Goal: Register for event/course

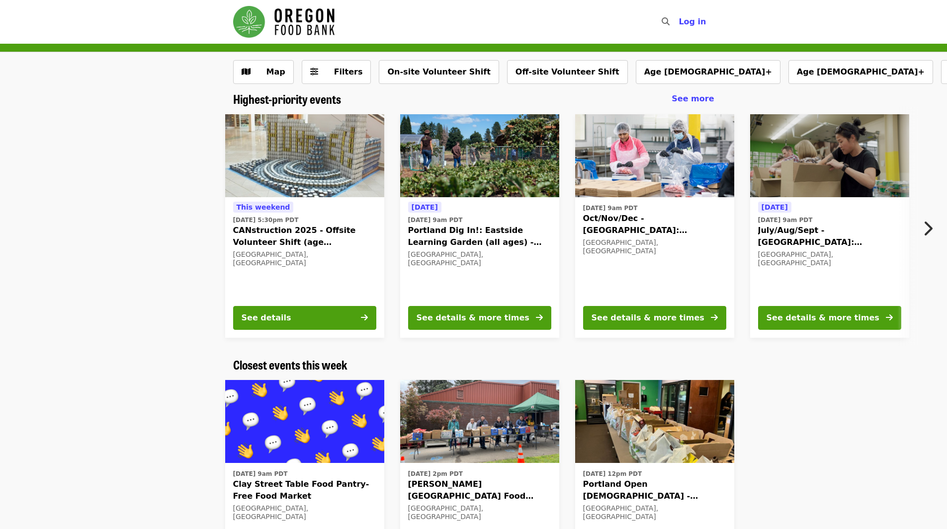
click at [302, 23] on img "Main navigation" at bounding box center [283, 22] width 101 height 32
click at [321, 12] on img "Main navigation" at bounding box center [283, 22] width 101 height 32
click at [788, 70] on button "Age [DEMOGRAPHIC_DATA]+" at bounding box center [860, 72] width 145 height 24
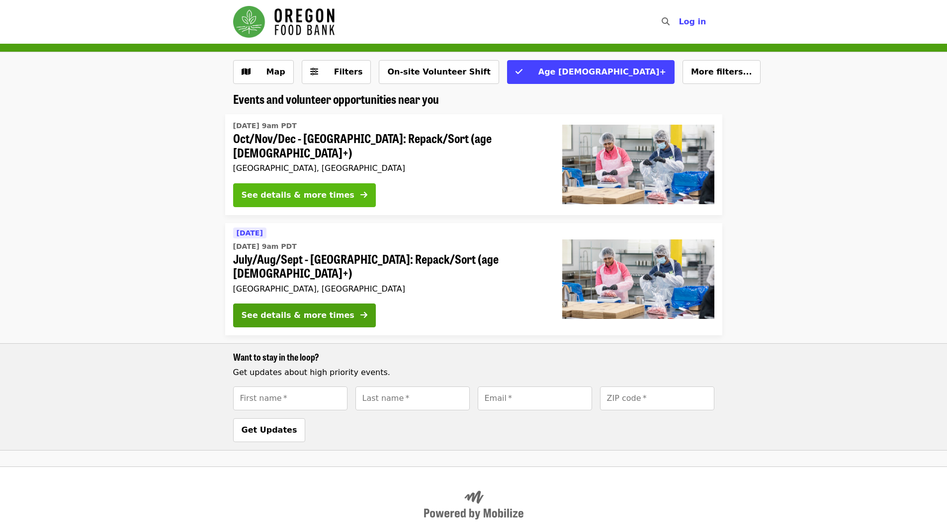
click at [323, 183] on button "See details & more times" at bounding box center [304, 195] width 143 height 24
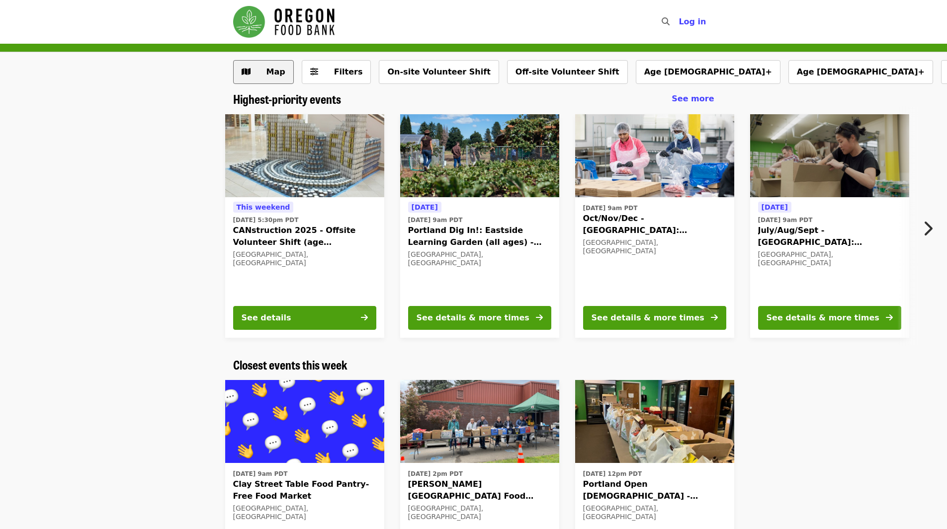
click at [266, 64] on button "Map" at bounding box center [263, 72] width 61 height 24
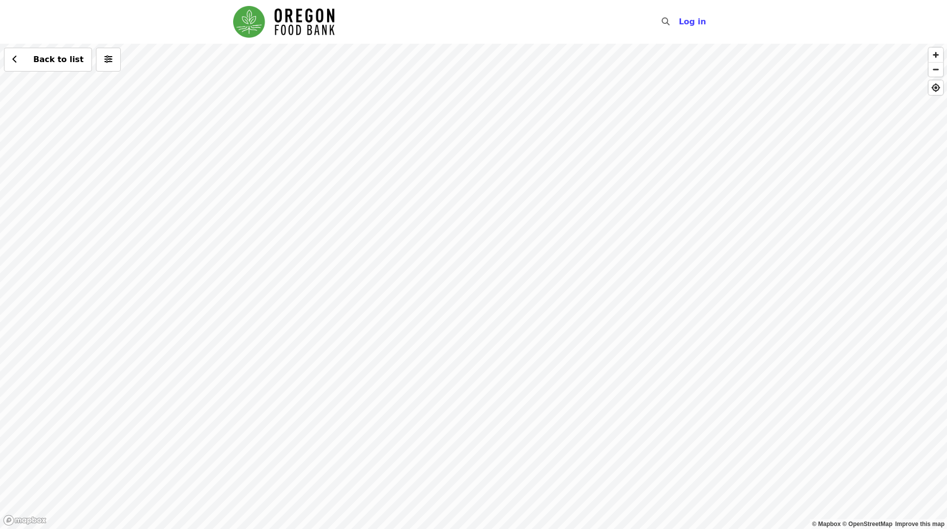
click at [304, 266] on div "Back to list" at bounding box center [473, 287] width 947 height 486
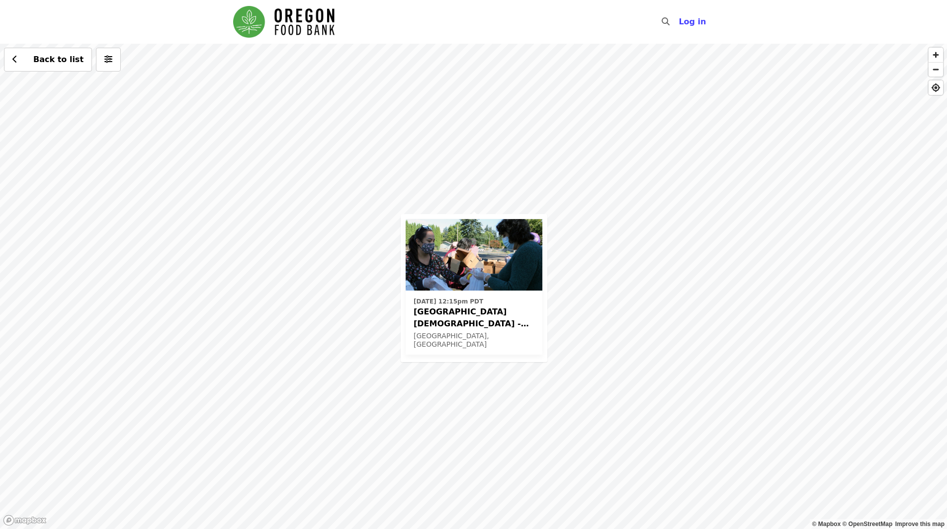
click at [422, 139] on div "Thu, Sep 25 @ 12:15pm PDT Beaverton First United Methodist Church - Free Food M…" at bounding box center [473, 287] width 947 height 486
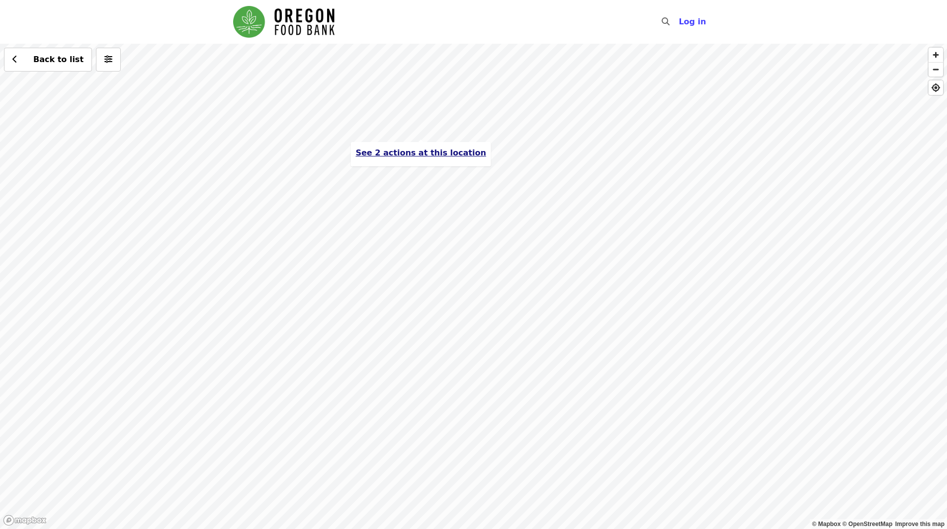
click at [419, 155] on span "See 2 actions at this location" at bounding box center [420, 152] width 130 height 9
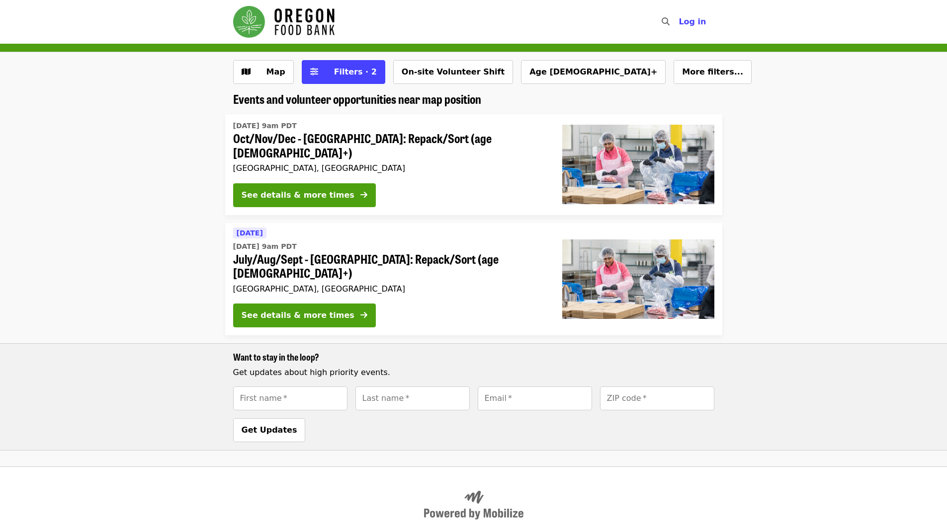
click at [303, 252] on span "July/Aug/Sept - [GEOGRAPHIC_DATA]: Repack/Sort (age [DEMOGRAPHIC_DATA]+)" at bounding box center [389, 266] width 313 height 29
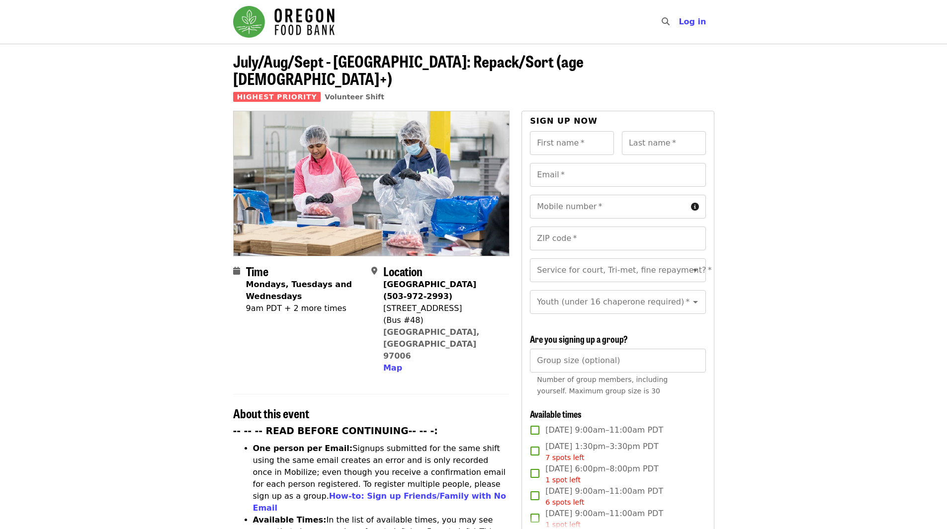
scroll to position [199, 0]
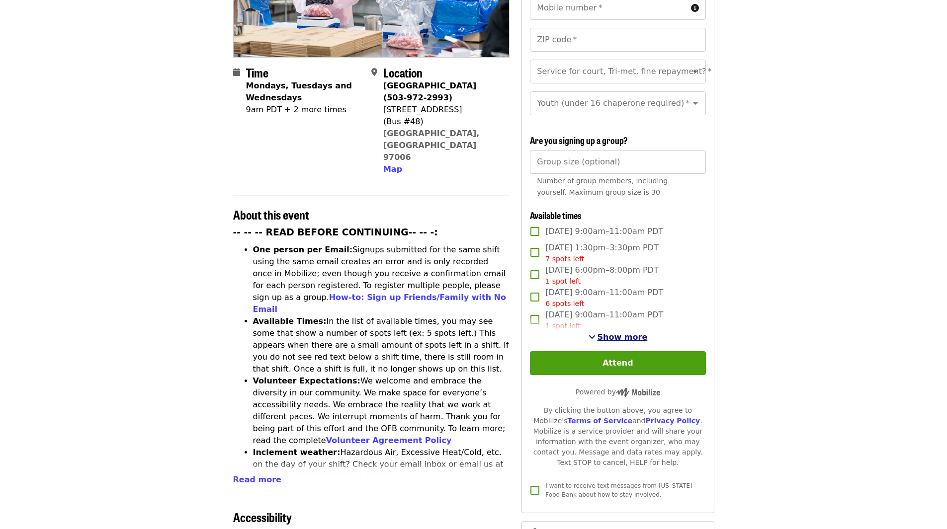
click at [621, 333] on span "Show more" at bounding box center [622, 337] width 50 height 9
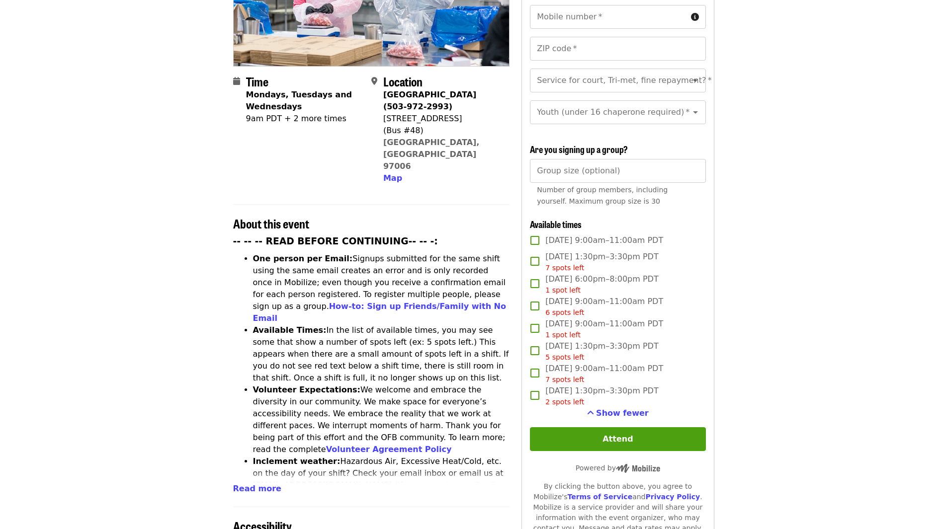
scroll to position [0, 0]
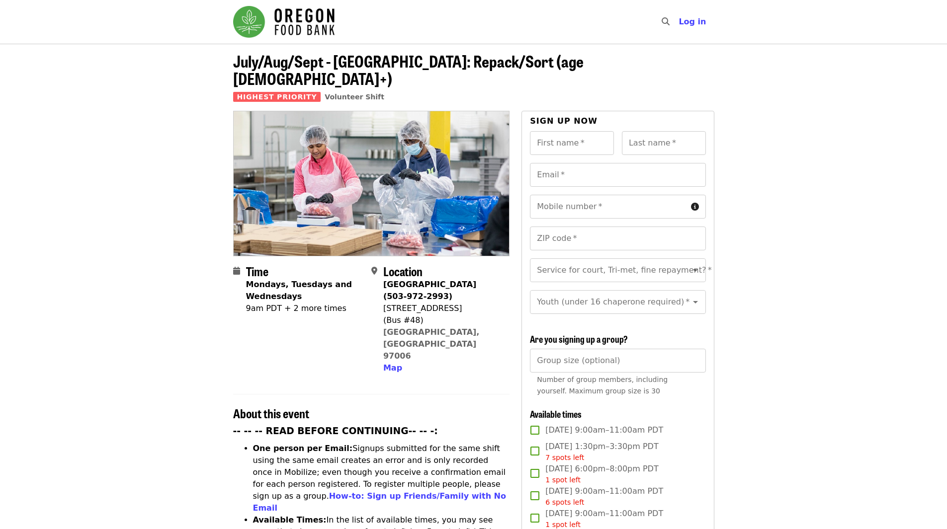
click at [306, 22] on img "Main navigation" at bounding box center [283, 22] width 101 height 32
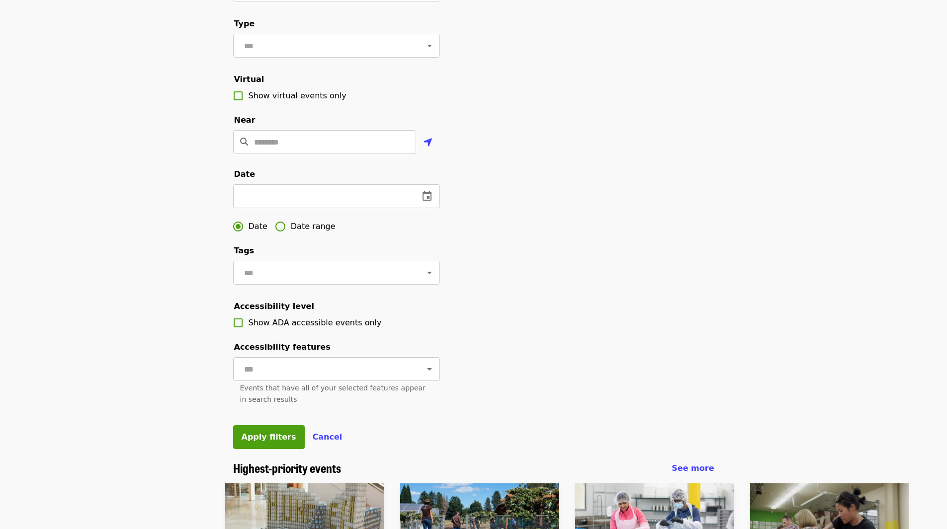
scroll to position [99, 0]
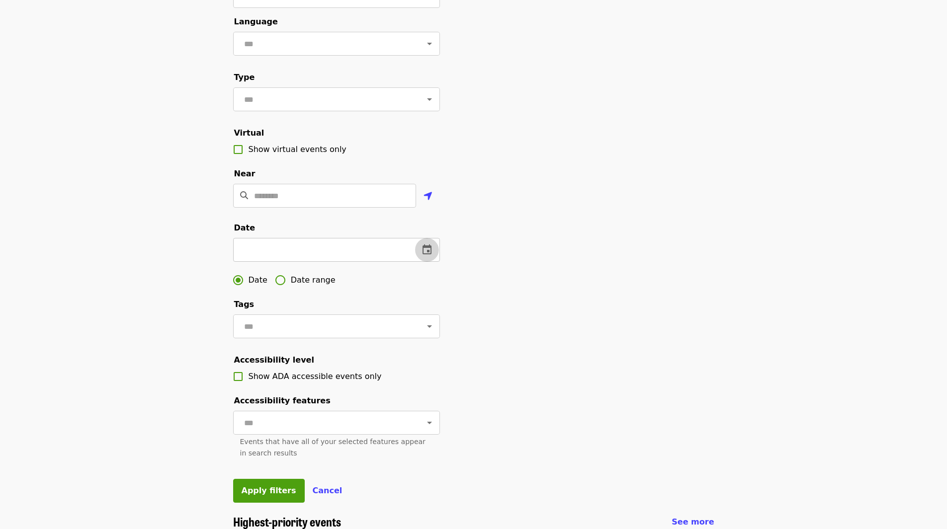
click at [426, 256] on icon "change date" at bounding box center [427, 250] width 12 height 12
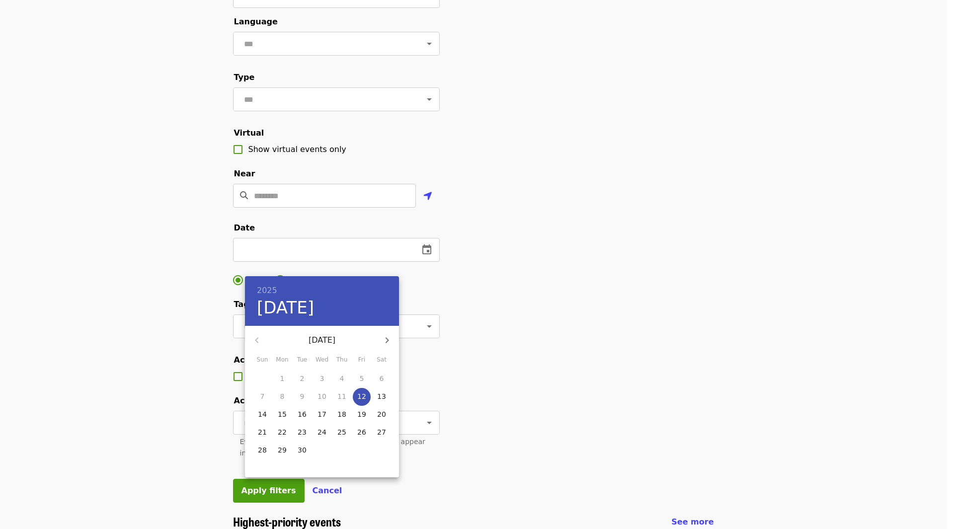
click at [587, 245] on div at bounding box center [477, 264] width 954 height 529
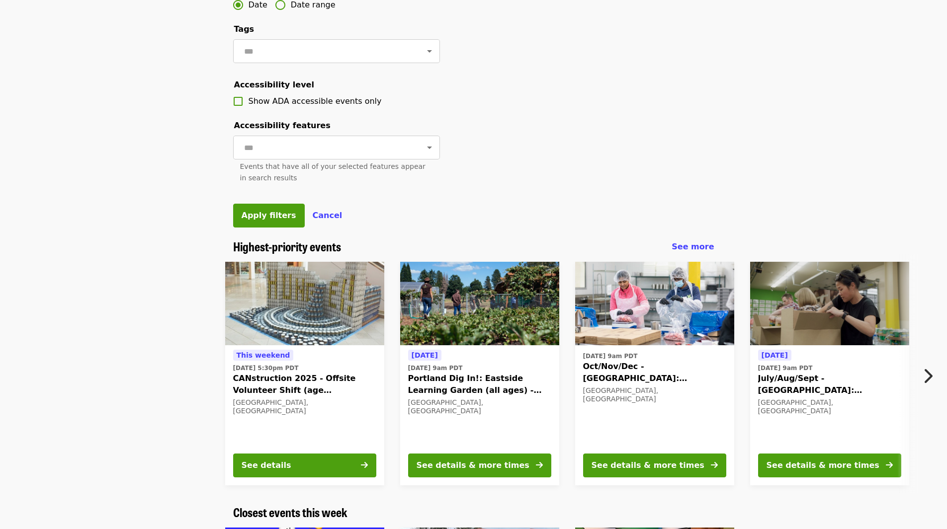
scroll to position [497, 0]
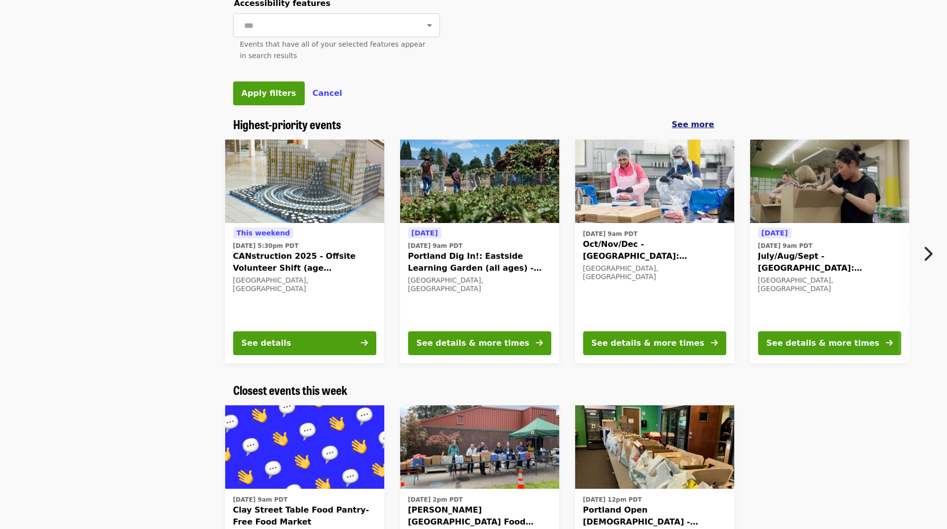
click at [697, 129] on span "See more" at bounding box center [692, 124] width 42 height 9
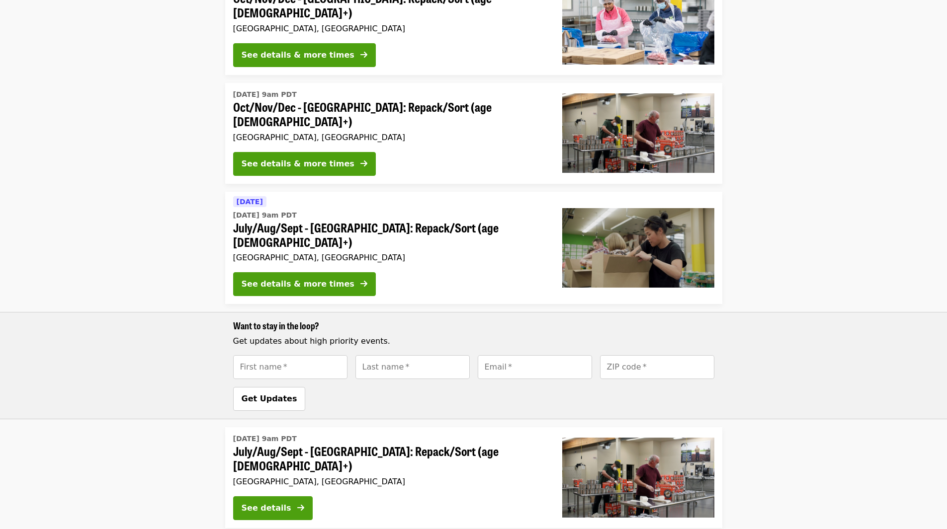
scroll to position [447, 0]
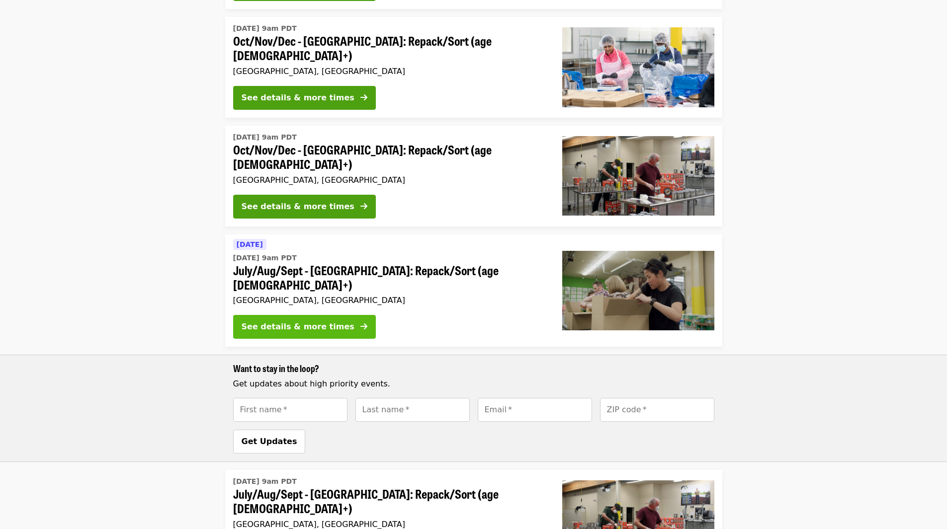
click at [308, 321] on div "See details & more times" at bounding box center [298, 327] width 113 height 12
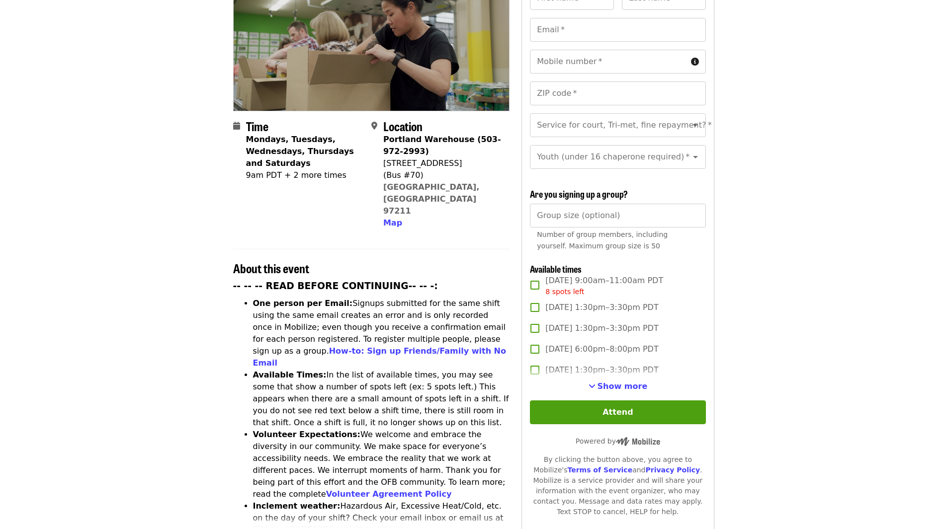
scroll to position [149, 0]
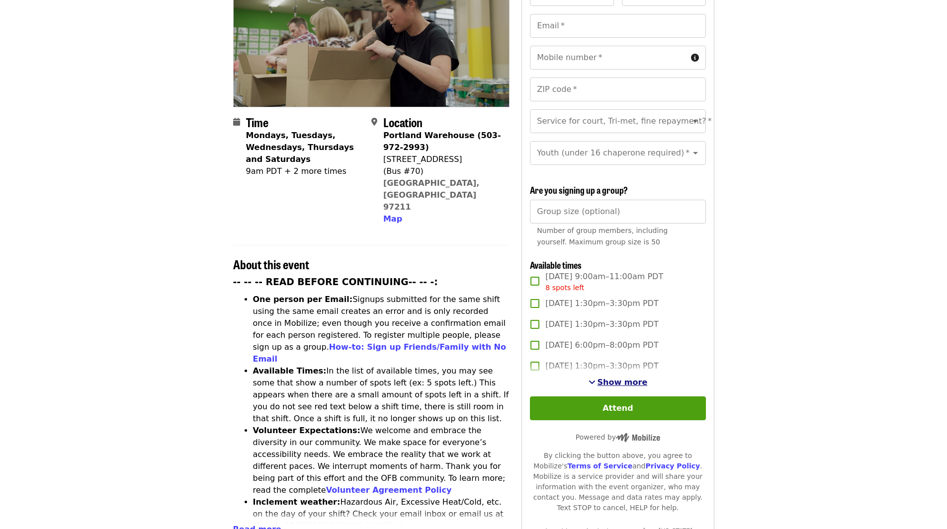
click at [620, 379] on span "Show more" at bounding box center [622, 382] width 50 height 9
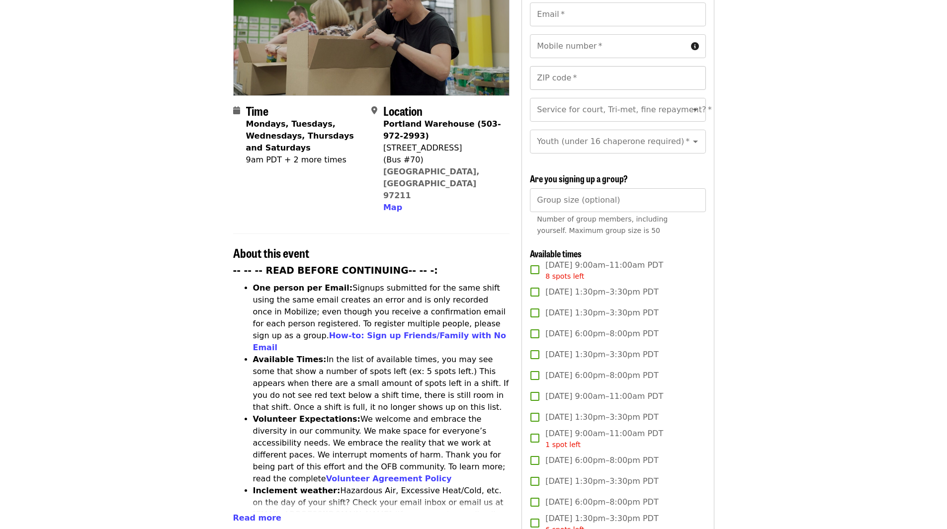
scroll to position [0, 0]
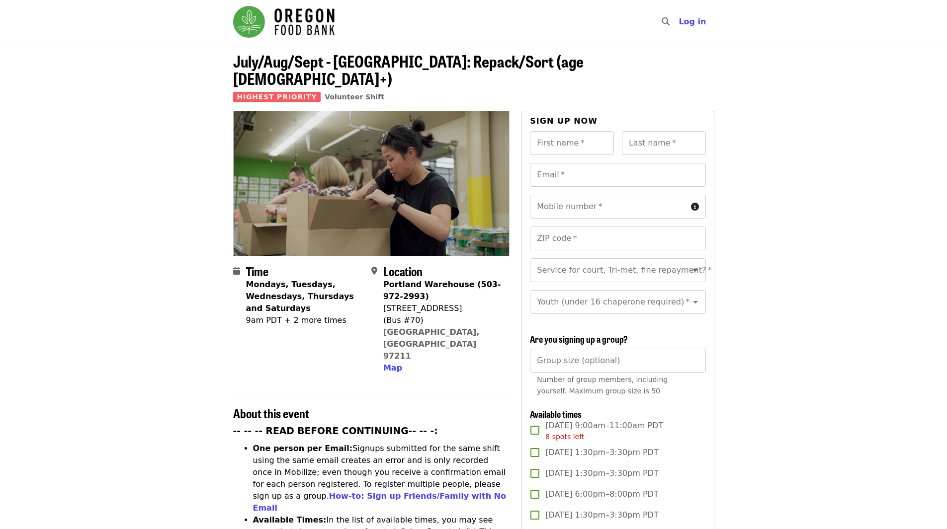
click at [311, 17] on img "Main navigation" at bounding box center [283, 22] width 101 height 32
